Goal: Information Seeking & Learning: Learn about a topic

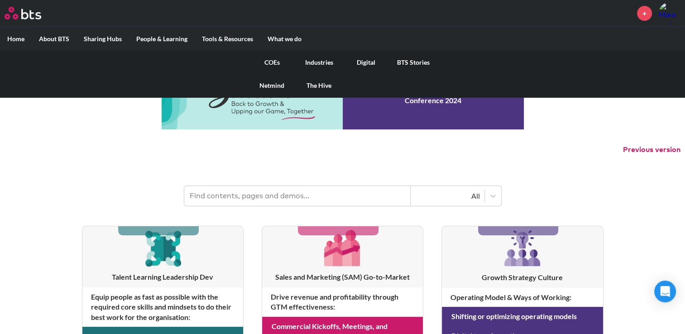
click at [276, 60] on link "COEs" at bounding box center [272, 63] width 47 height 24
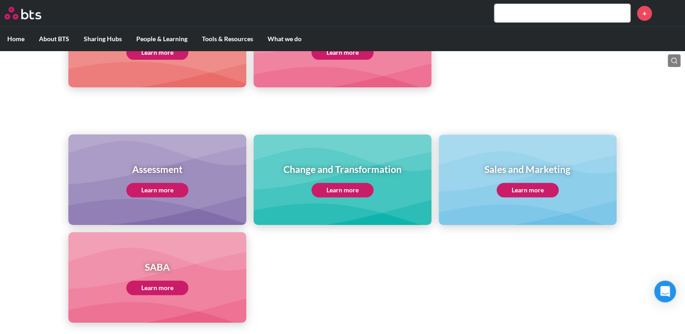
scroll to position [362, 0]
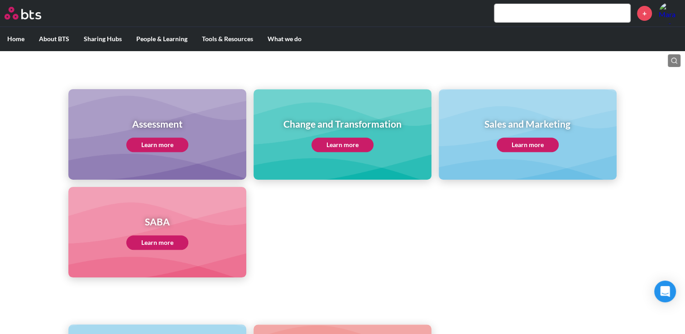
click at [517, 140] on link "Learn more" at bounding box center [528, 145] width 62 height 14
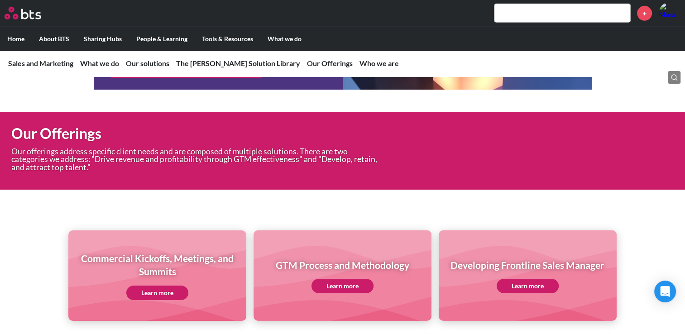
scroll to position [2702, 0]
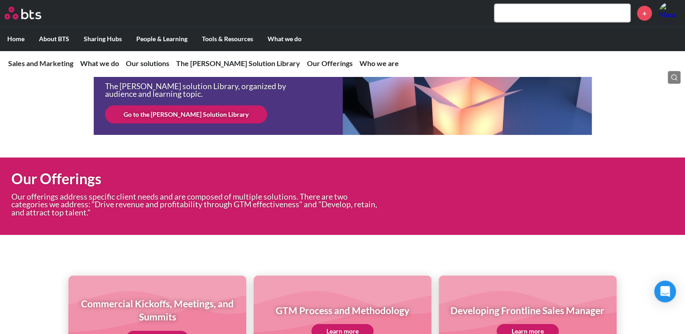
click at [156, 124] on link "Go to the SAM Solution Library" at bounding box center [186, 115] width 162 height 18
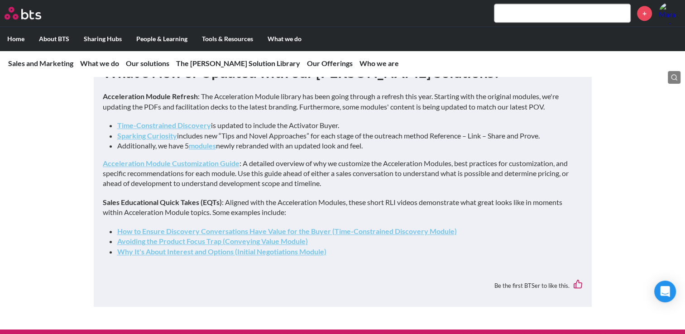
scroll to position [589, 0]
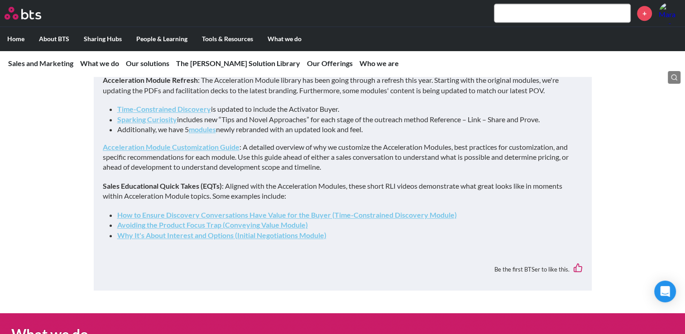
click at [531, 12] on input "text" at bounding box center [563, 13] width 136 height 18
paste input "Executive Presence Mastery"
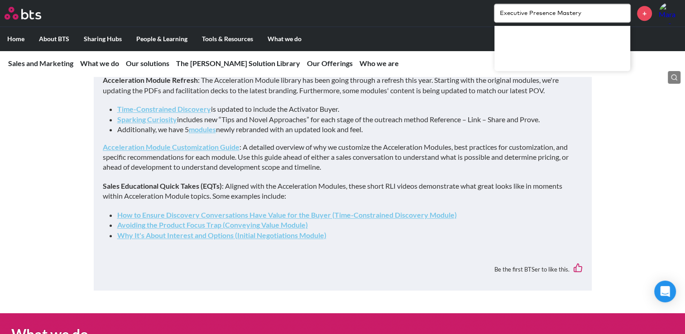
type input "Executive Presence Mastery"
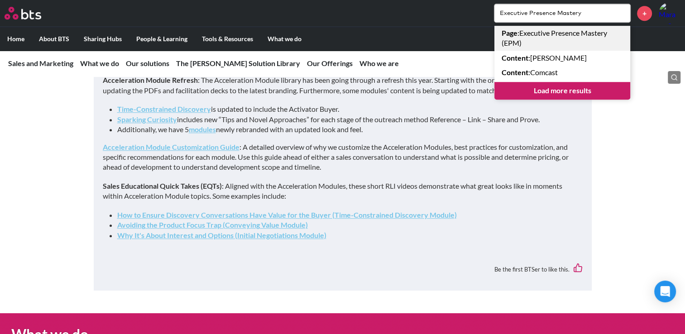
click at [575, 35] on link "Page : Executive Presence Mastery (EPM)" at bounding box center [563, 38] width 136 height 25
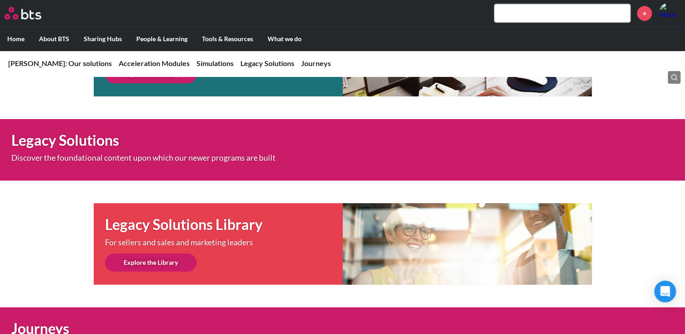
scroll to position [562, 0]
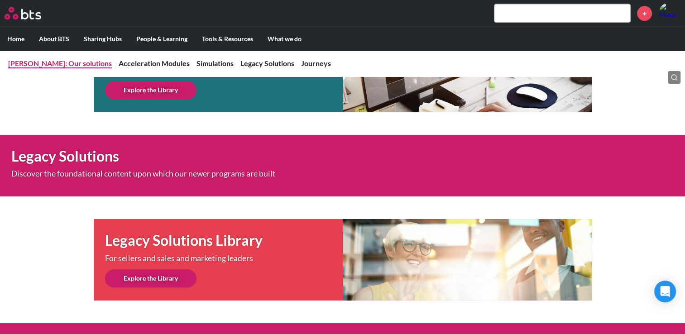
click at [45, 61] on link "SAM: Our solutions" at bounding box center [60, 63] width 104 height 9
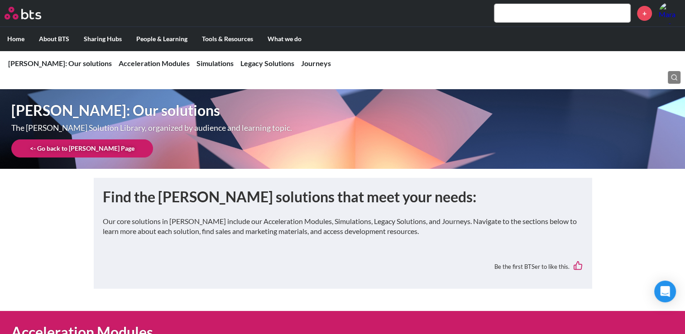
click at [523, 2] on div "+" at bounding box center [369, 13] width 623 height 22
click at [520, 11] on input "text" at bounding box center [563, 13] width 136 height 18
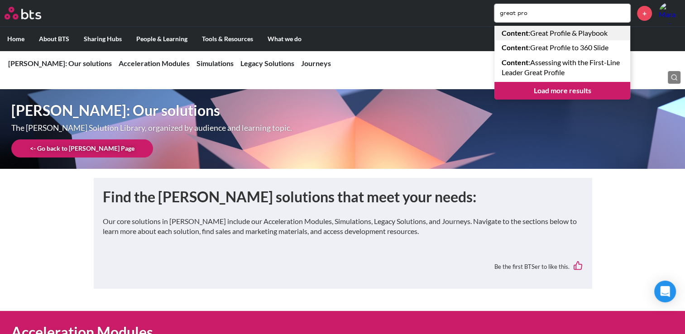
type input "great pro"
click at [535, 38] on link "Content : Great Profile & Playbook" at bounding box center [563, 33] width 136 height 14
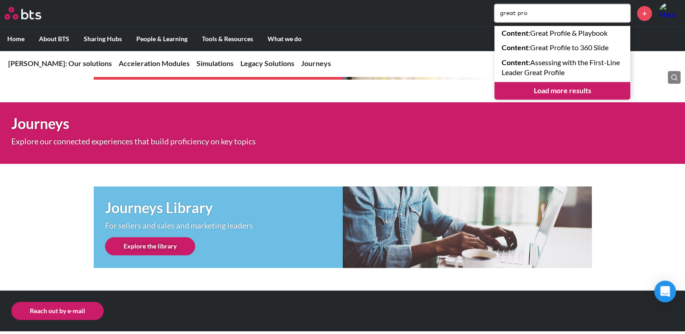
scroll to position [788, 0]
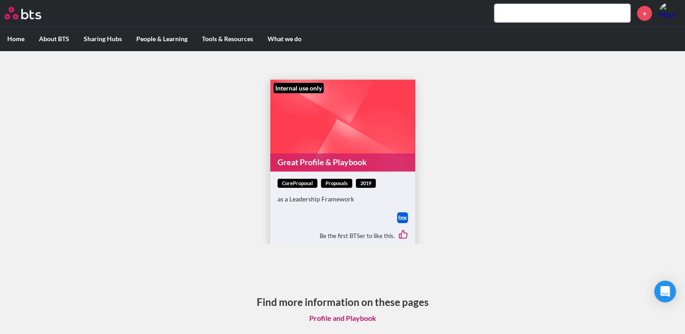
click at [331, 183] on link "Proposals" at bounding box center [336, 184] width 31 height 10
click at [287, 183] on span "coreProposal" at bounding box center [298, 184] width 40 height 10
click at [311, 180] on span "coreProposal" at bounding box center [298, 184] width 40 height 10
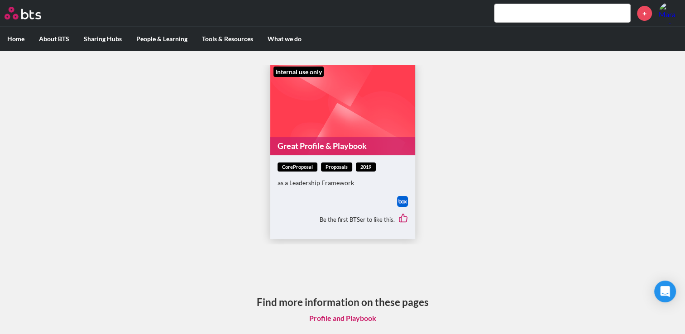
scroll to position [25, 0]
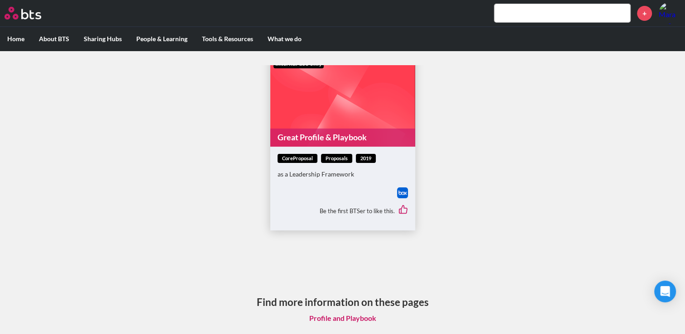
click at [327, 159] on link "Proposals" at bounding box center [336, 159] width 31 height 10
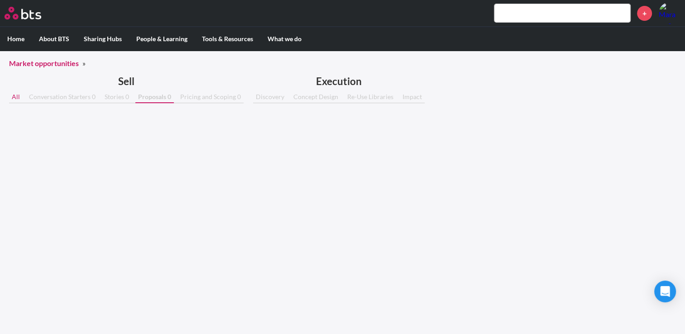
click at [148, 98] on link "Proposals 0" at bounding box center [154, 97] width 38 height 11
click at [322, 95] on link "Concept Design" at bounding box center [316, 97] width 50 height 11
click at [154, 96] on link "Proposals 0" at bounding box center [154, 97] width 38 height 11
click at [538, 16] on input "text" at bounding box center [563, 13] width 136 height 18
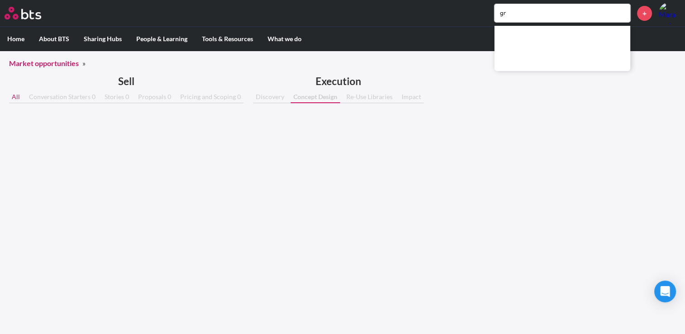
type input "g"
click at [538, 16] on input "sales profile" at bounding box center [563, 13] width 136 height 18
click at [527, 13] on input "sales profile" at bounding box center [563, 13] width 136 height 18
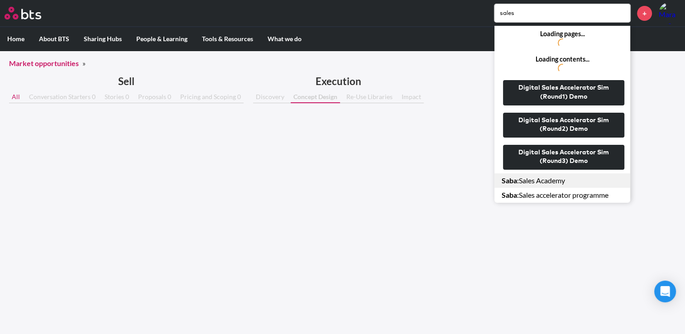
type input "sales"
click at [534, 180] on link "Saba : Sales Academy" at bounding box center [563, 180] width 136 height 14
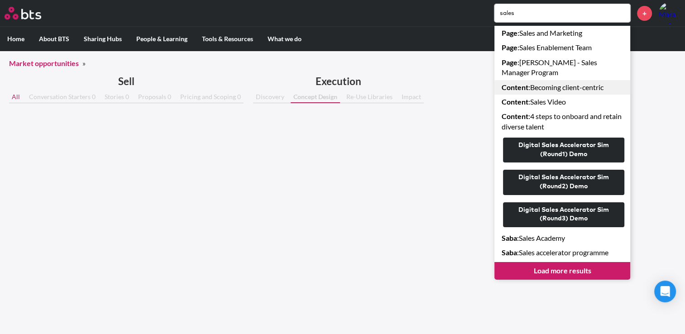
click at [544, 80] on link "Content : Becoming client-centric" at bounding box center [563, 87] width 136 height 14
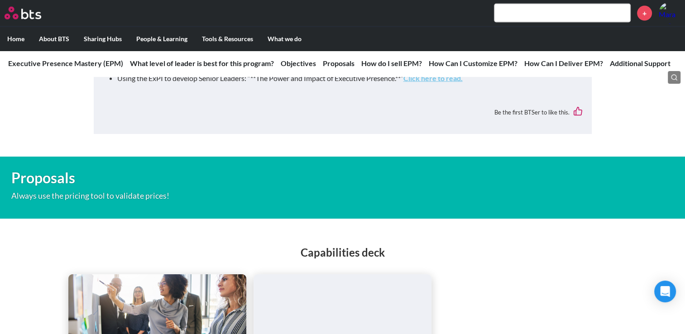
scroll to position [2128, 0]
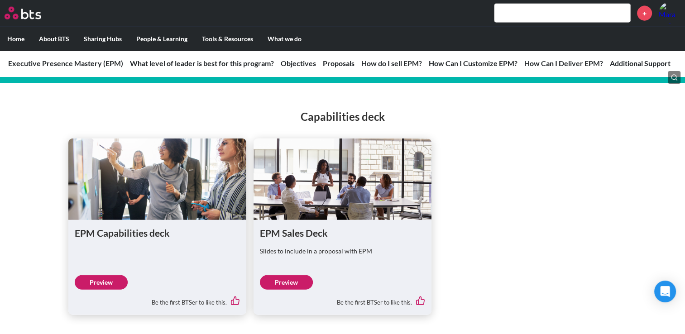
click at [275, 290] on link "Preview" at bounding box center [286, 282] width 53 height 14
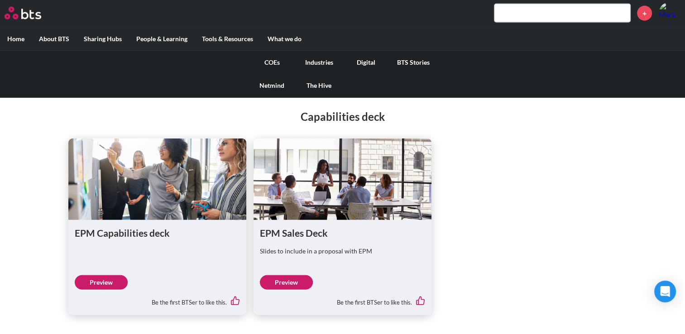
click at [318, 87] on link "The Hive" at bounding box center [319, 86] width 47 height 24
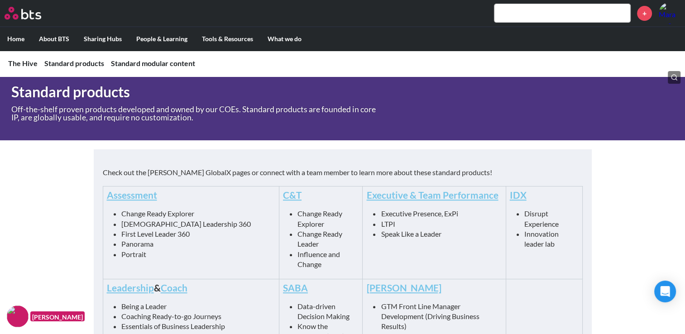
scroll to position [408, 0]
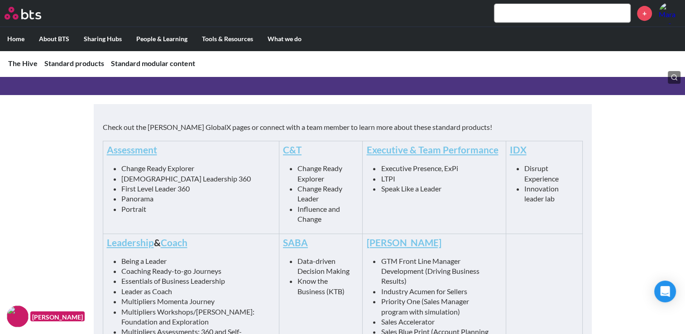
click at [298, 168] on li "Change Ready Explorer" at bounding box center [325, 173] width 54 height 20
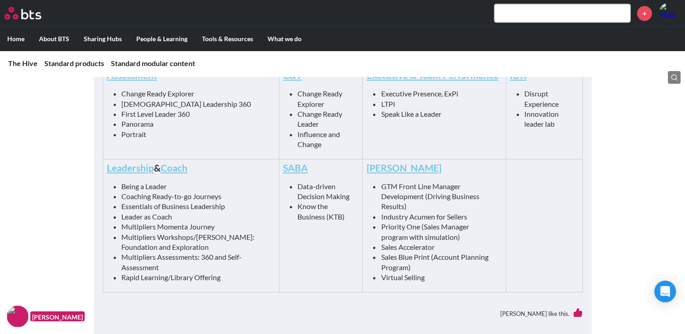
scroll to position [498, 0]
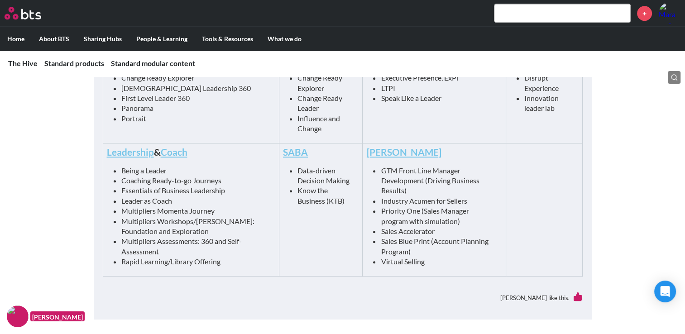
click at [366, 151] on link "SAM" at bounding box center [403, 151] width 75 height 11
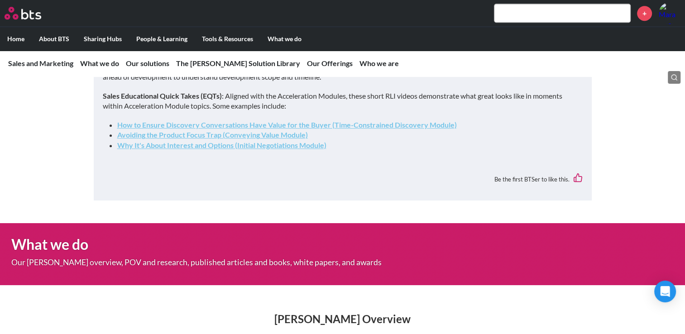
scroll to position [679, 0]
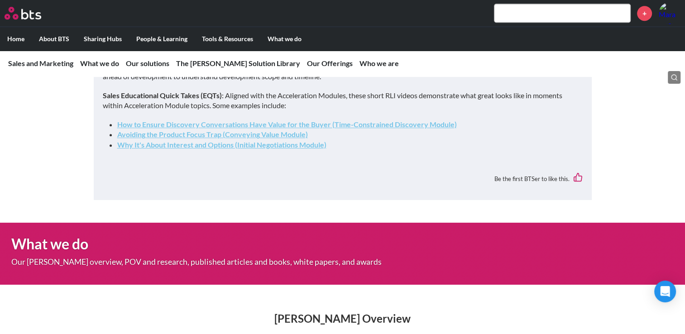
click at [348, 129] on link "How to Ensure Discovery Conversations Have Value for the Buyer (Time-Constraine…" at bounding box center [287, 124] width 340 height 9
click at [226, 139] on link "Avoiding the Product Focus Trap (Conveying Value Module)" at bounding box center [212, 134] width 191 height 9
